Goal: Find specific page/section: Find specific page/section

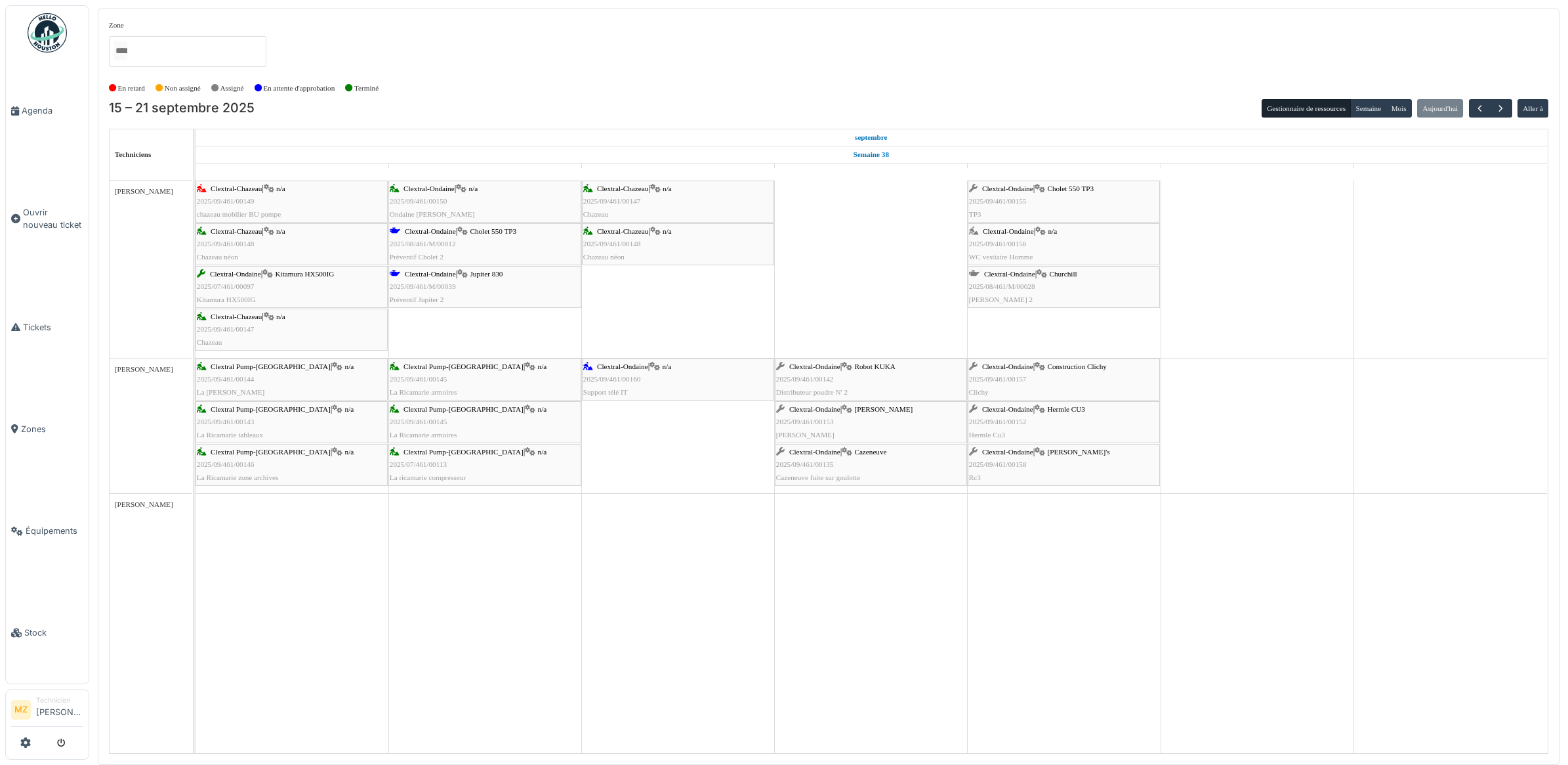
click at [884, 427] on div "Clextral-Ondaine | Kellenberger 2025/09/461/00153 Kellenberger" at bounding box center [871, 421] width 189 height 38
click at [1086, 470] on div "Clextral-Ondaine | Wotan's 2025/09/461/00158 Rc3" at bounding box center [1063, 464] width 189 height 38
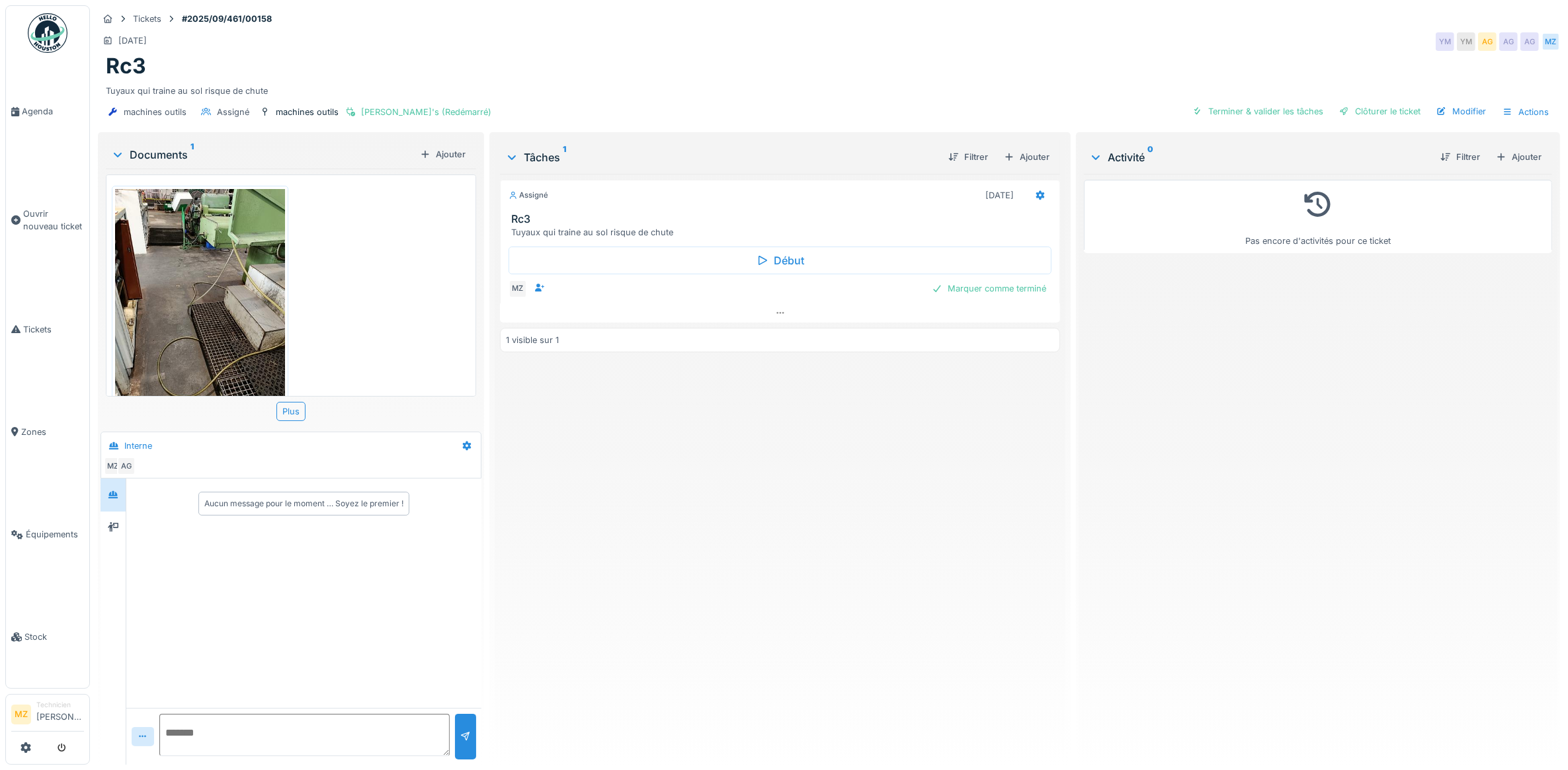
click at [209, 292] on img at bounding box center [200, 302] width 170 height 226
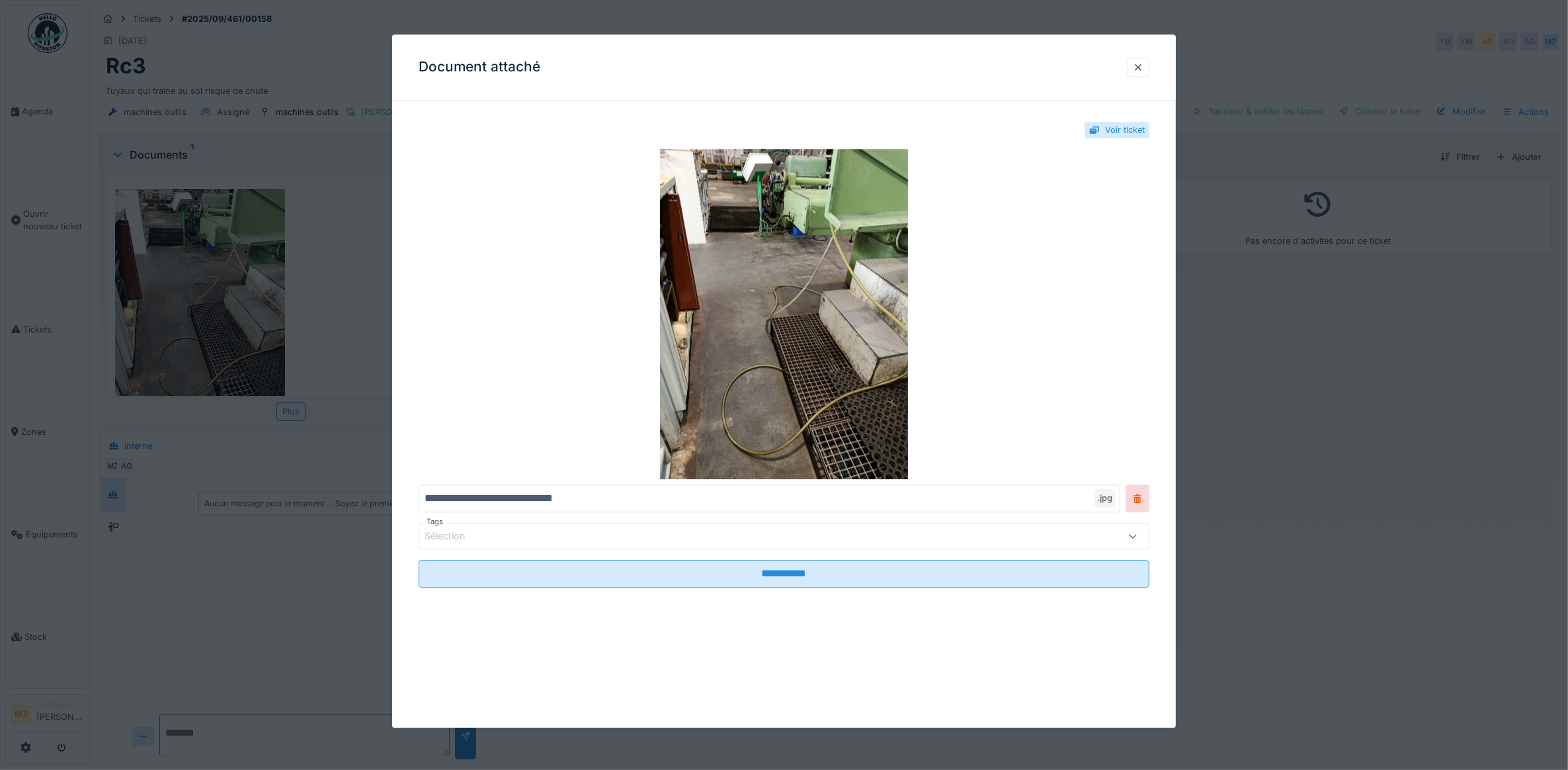
click at [1224, 332] on div at bounding box center [784, 385] width 1568 height 770
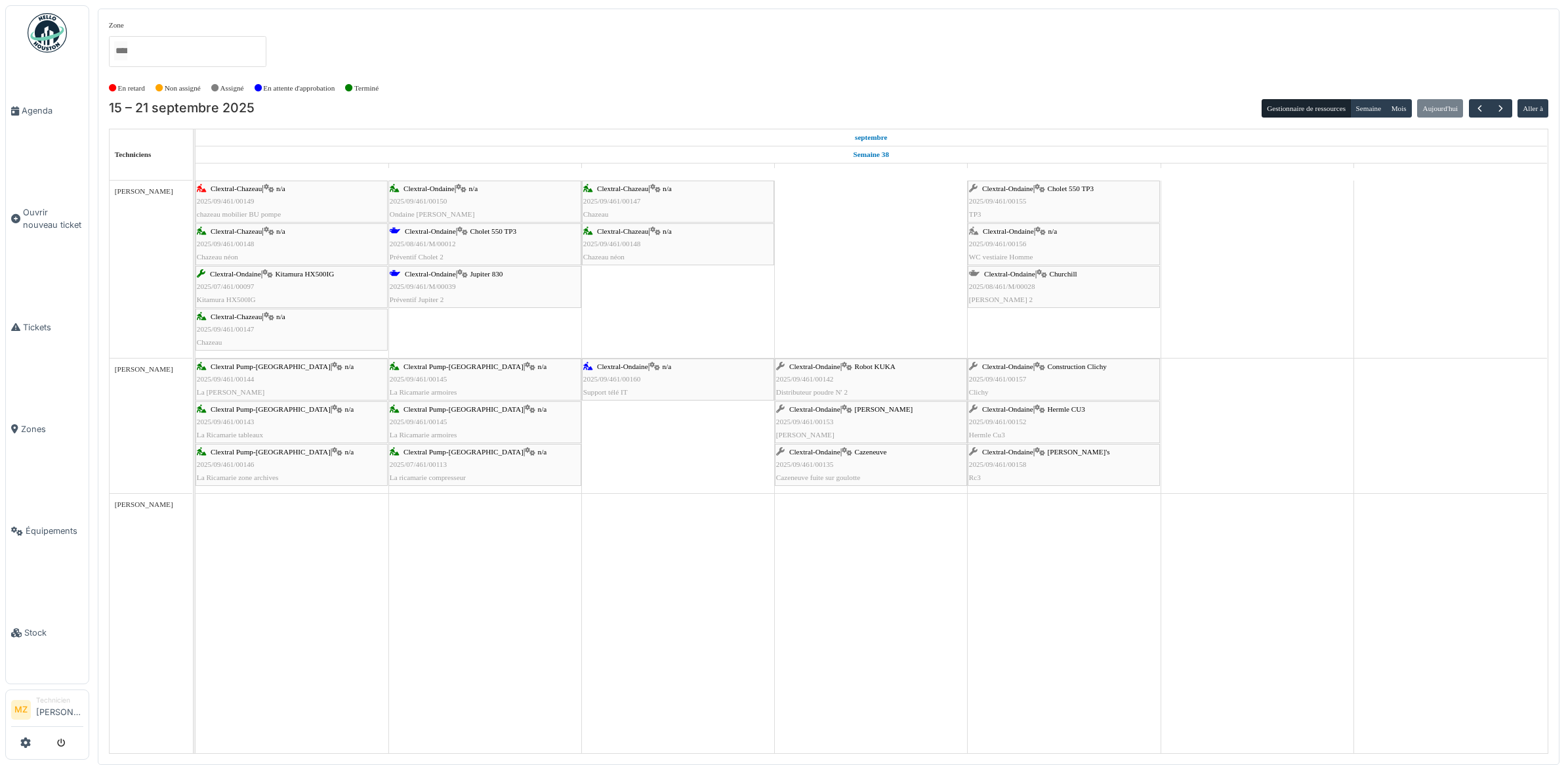
click at [1036, 382] on div "Clextral-Ondaine | Construction Clichy 2025/09/461/00157 Clichy" at bounding box center [1063, 379] width 189 height 38
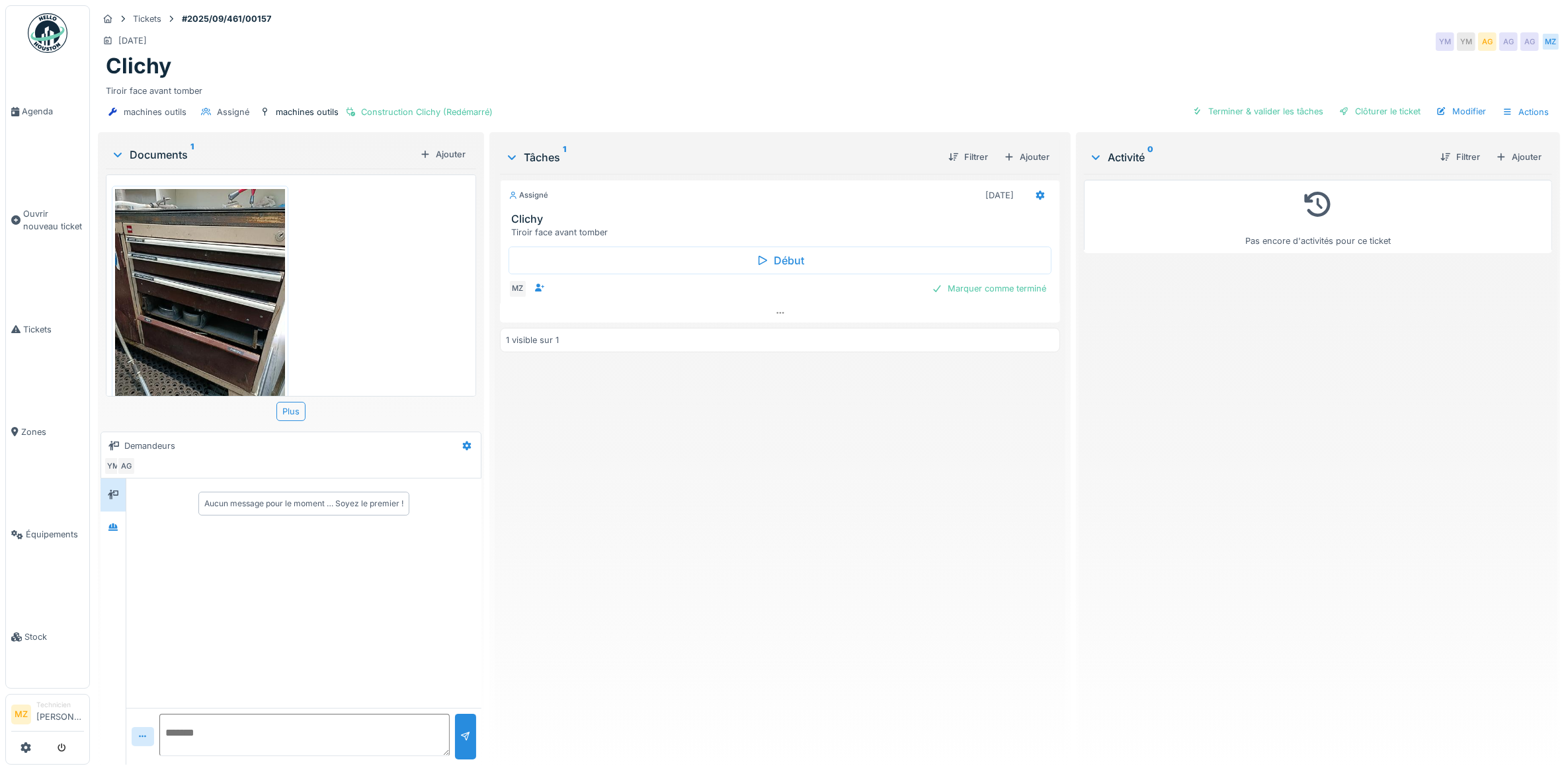
click at [226, 305] on img at bounding box center [200, 302] width 170 height 226
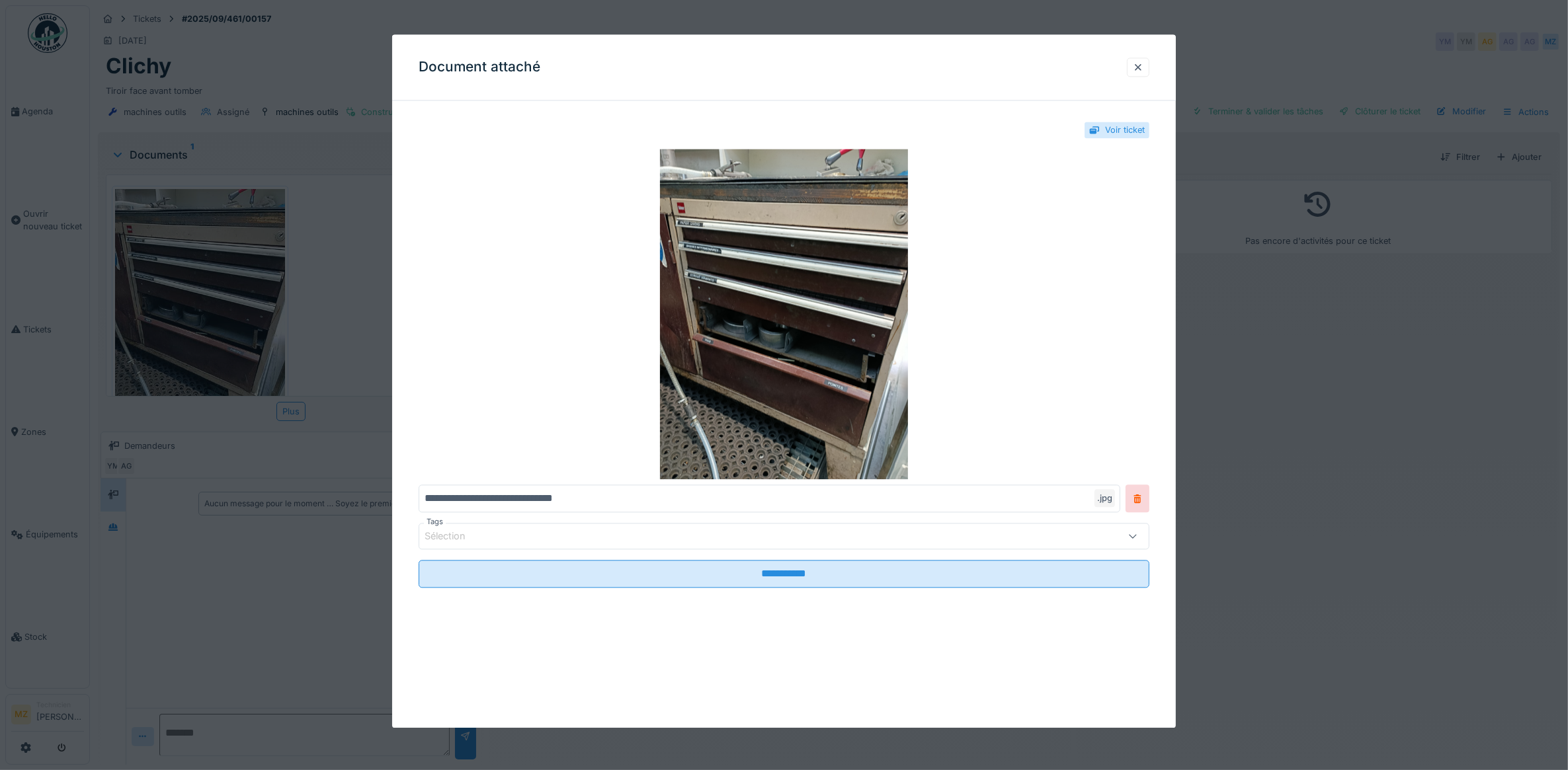
click at [1485, 367] on div at bounding box center [784, 385] width 1568 height 770
